Goal: Find specific page/section: Find specific page/section

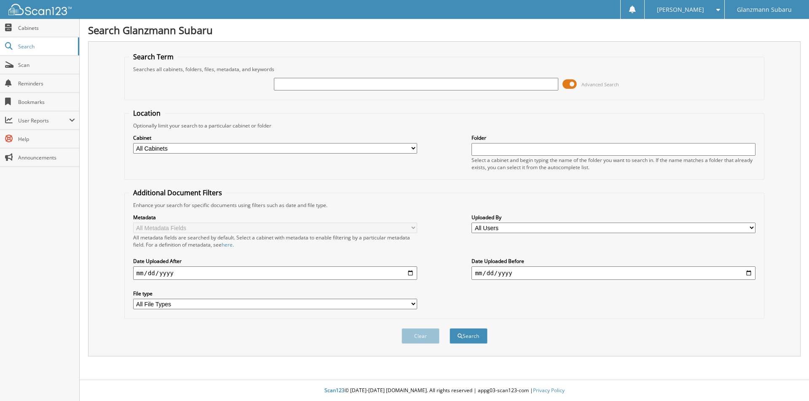
click at [280, 85] on input "text" at bounding box center [416, 84] width 284 height 13
type input "S3029418"
click at [449, 329] on button "Search" at bounding box center [468, 337] width 38 height 16
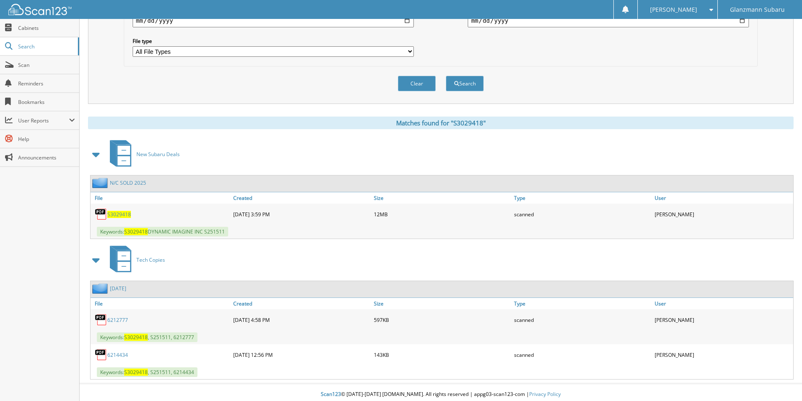
scroll to position [257, 0]
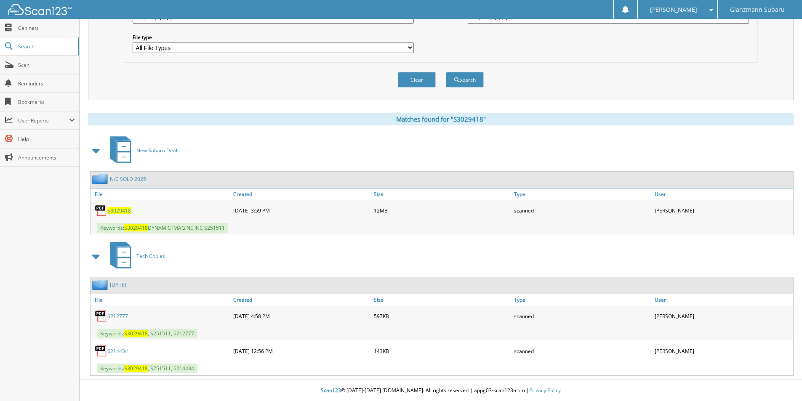
click at [120, 211] on span "S3029418" at bounding box center [119, 210] width 24 height 7
click at [118, 211] on span "S3029418" at bounding box center [119, 210] width 24 height 7
click at [129, 180] on link "N/C SOLD 2025" at bounding box center [128, 179] width 36 height 7
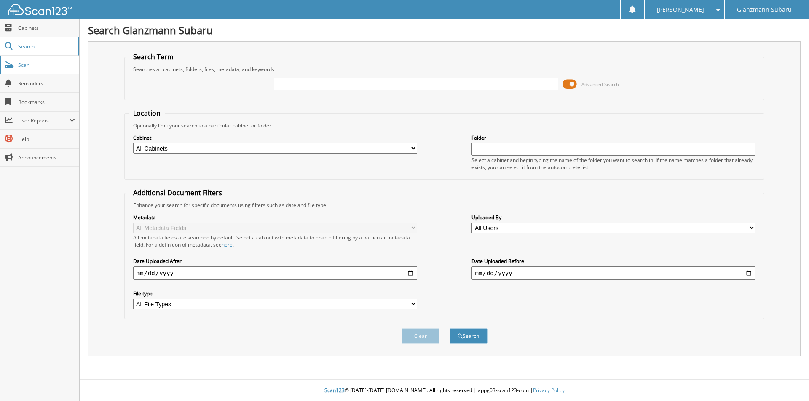
click at [50, 66] on span "Scan" at bounding box center [46, 64] width 57 height 7
